Goal: Task Accomplishment & Management: Use online tool/utility

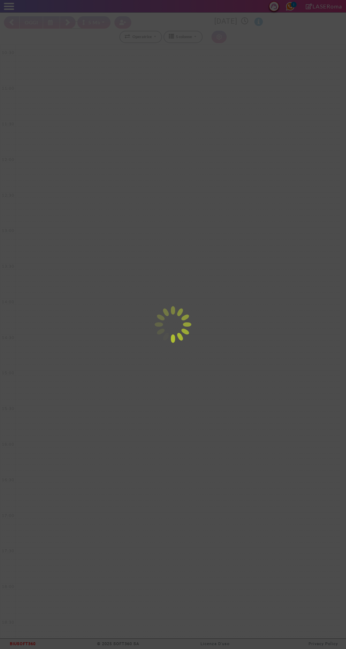
select select "*"
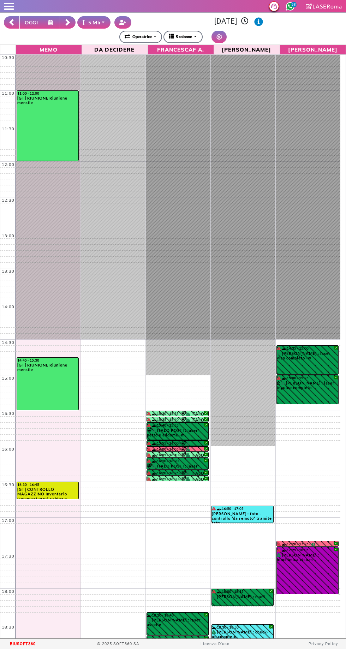
click at [31, 22] on button "OGGI" at bounding box center [31, 22] width 24 height 12
type input "**********"
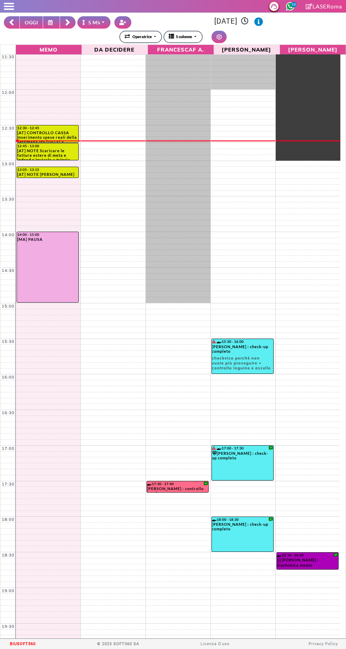
scroll to position [92, 0]
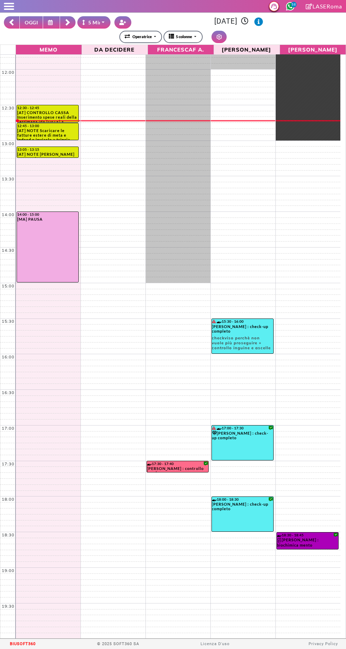
click at [65, 25] on icon at bounding box center [68, 22] width 6 height 7
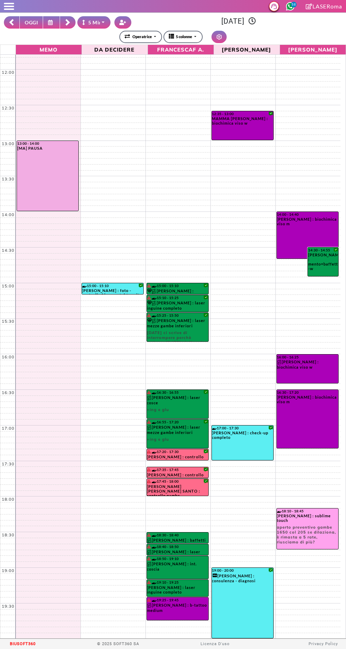
scroll to position [0, 0]
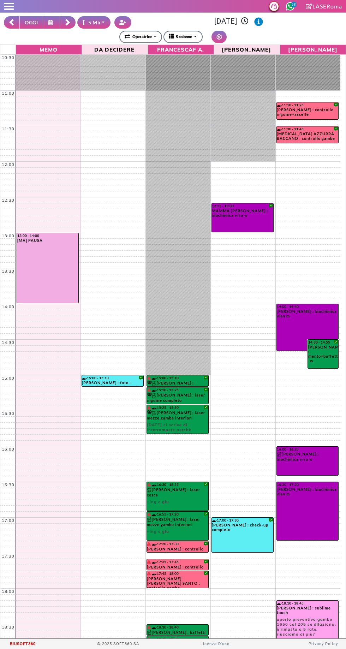
click at [68, 22] on rect at bounding box center [67, 23] width 4 height 4
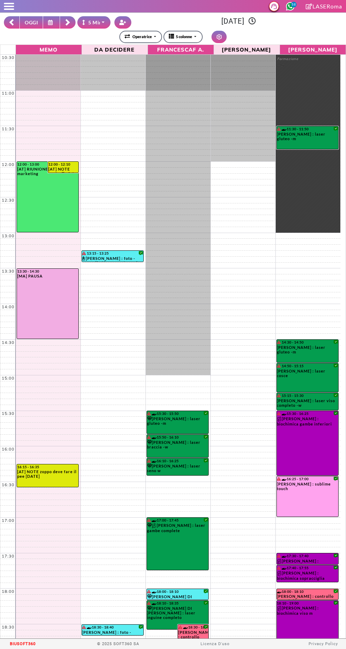
scroll to position [92, 0]
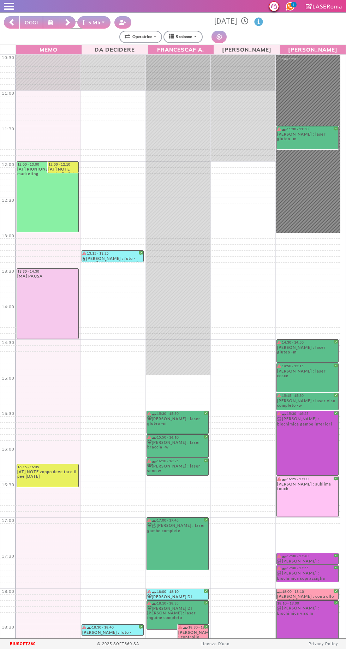
select select "*"
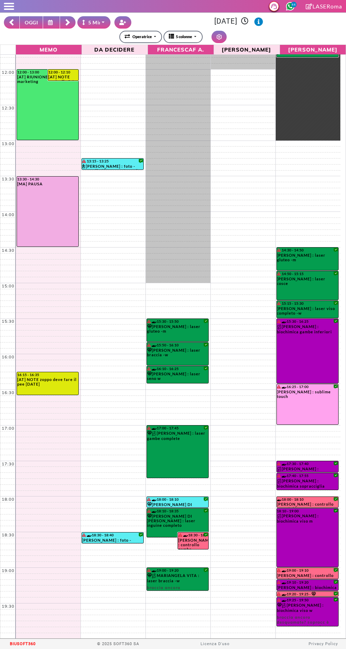
scroll to position [85, 0]
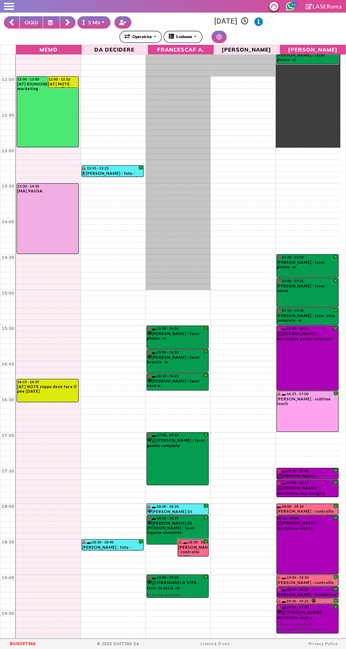
click at [41, 20] on button "OGGI" at bounding box center [31, 22] width 24 height 12
type input "**********"
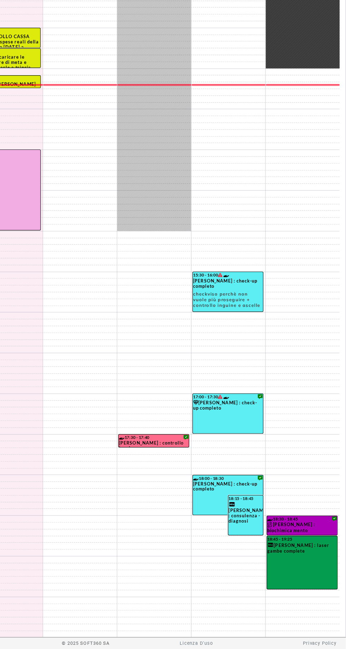
scroll to position [0, 0]
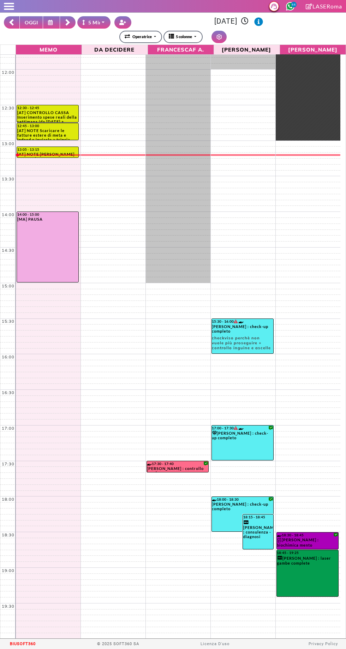
click at [68, 21] on rect at bounding box center [67, 21] width 5 height 5
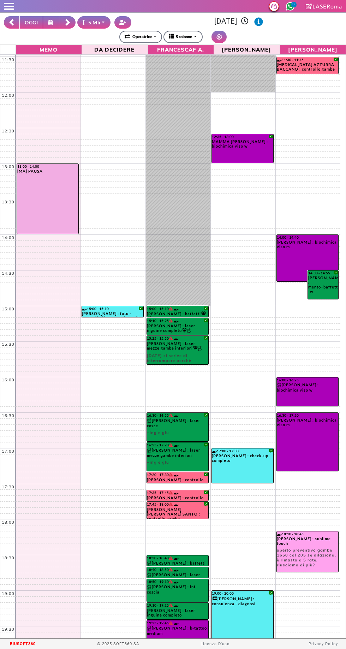
scroll to position [93, 0]
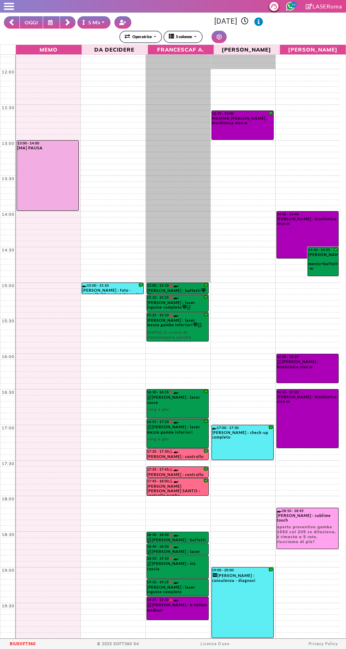
click at [12, 22] on rect at bounding box center [12, 23] width 5 height 5
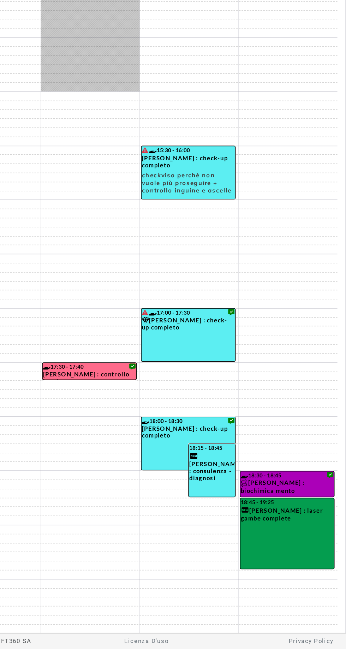
scroll to position [0, 0]
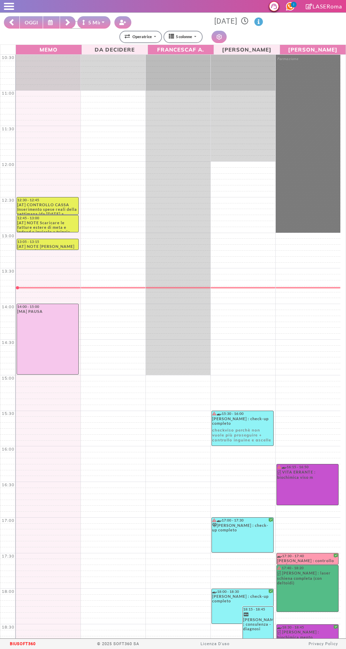
select select "*"
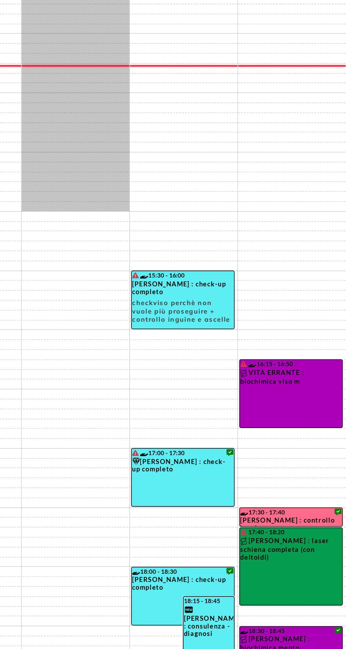
scroll to position [2, 0]
